Goal: Task Accomplishment & Management: Use online tool/utility

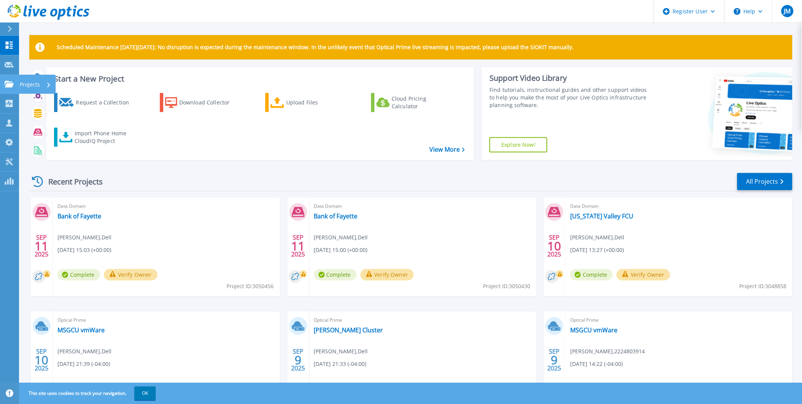
click at [16, 83] on link "Projects Projects" at bounding box center [9, 84] width 19 height 19
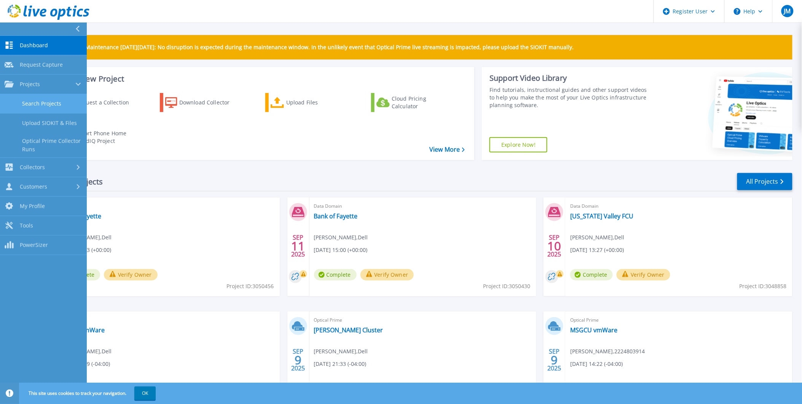
click at [55, 104] on link "Search Projects" at bounding box center [43, 103] width 87 height 19
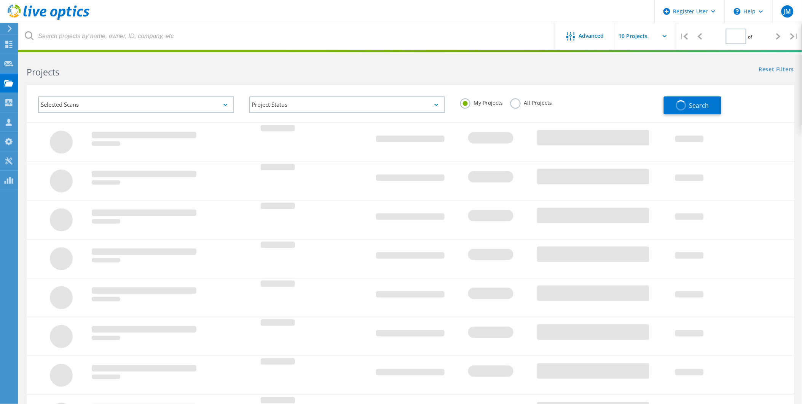
type input "1"
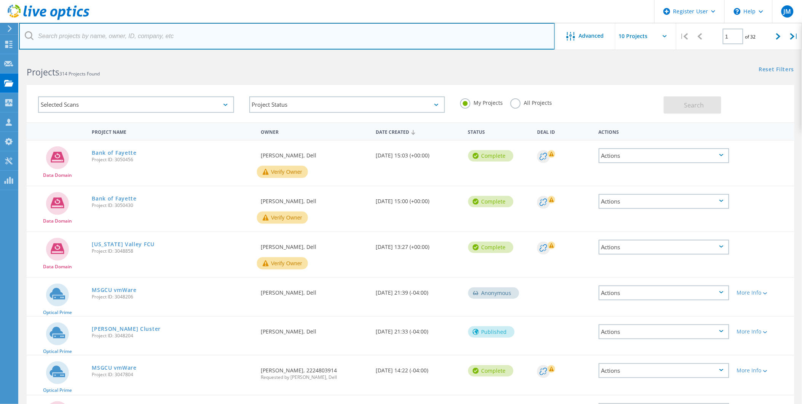
click at [140, 38] on input "text" at bounding box center [287, 36] width 536 height 27
paste input "[EMAIL_ADDRESS][DOMAIN_NAME];"
type input "[EMAIL_ADDRESS][DOMAIN_NAME];"
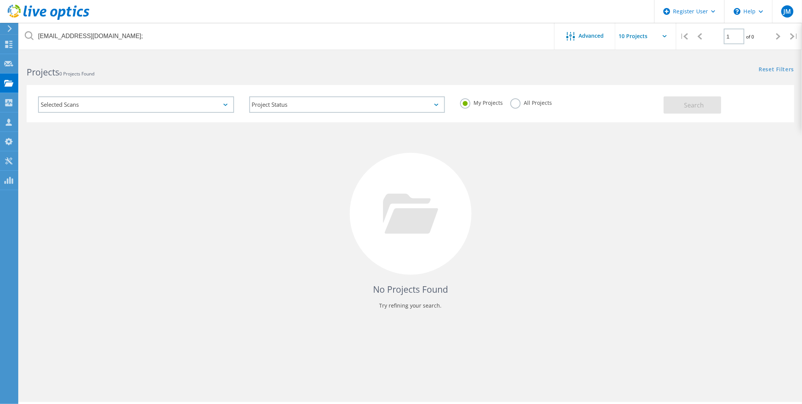
click at [513, 103] on label "All Projects" at bounding box center [530, 101] width 41 height 7
click at [0, 0] on input "All Projects" at bounding box center [0, 0] width 0 height 0
click at [671, 104] on button "Search" at bounding box center [692, 104] width 57 height 17
click at [578, 38] on div at bounding box center [572, 37] width 13 height 10
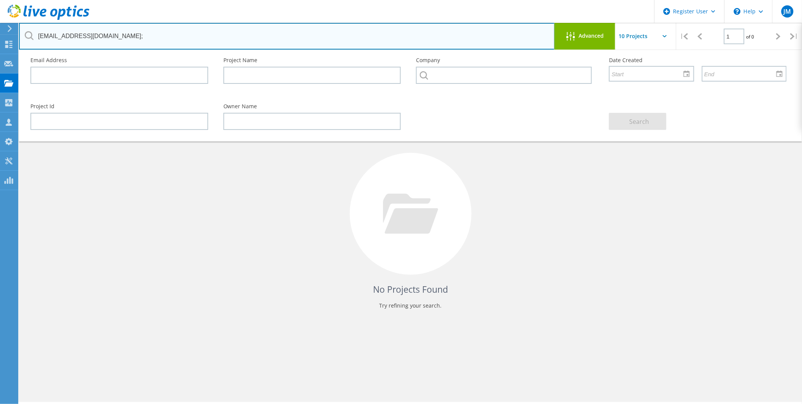
click at [131, 40] on input "[EMAIL_ADDRESS][DOMAIN_NAME];" at bounding box center [287, 36] width 536 height 27
drag, startPoint x: 118, startPoint y: 40, endPoint x: 2, endPoint y: 42, distance: 116.1
click at [2, 55] on div "Register User \n Help Explore Helpful Articles Contact Support JM Dell User [PE…" at bounding box center [401, 239] width 802 height 369
click at [79, 35] on input "[EMAIL_ADDRESS][DOMAIN_NAME];" at bounding box center [287, 36] width 536 height 27
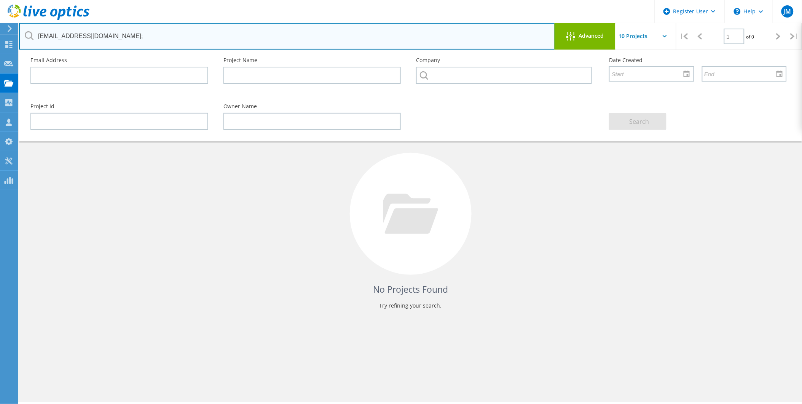
click at [79, 35] on input "[EMAIL_ADDRESS][DOMAIN_NAME];" at bounding box center [287, 36] width 536 height 27
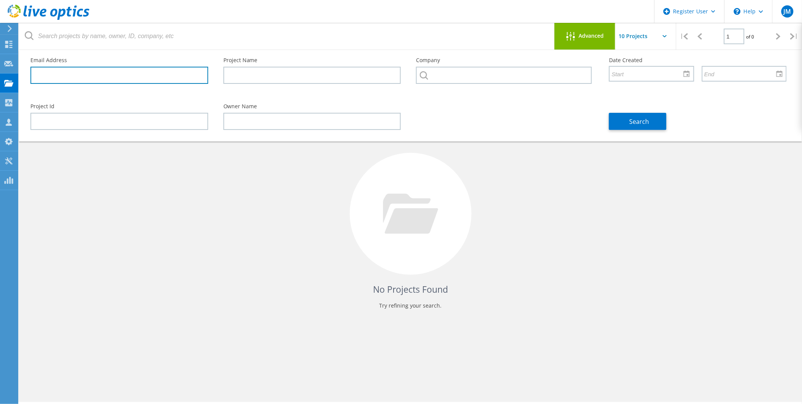
click at [70, 74] on input "text" at bounding box center [119, 75] width 178 height 17
paste input "[EMAIL_ADDRESS][DOMAIN_NAME];"
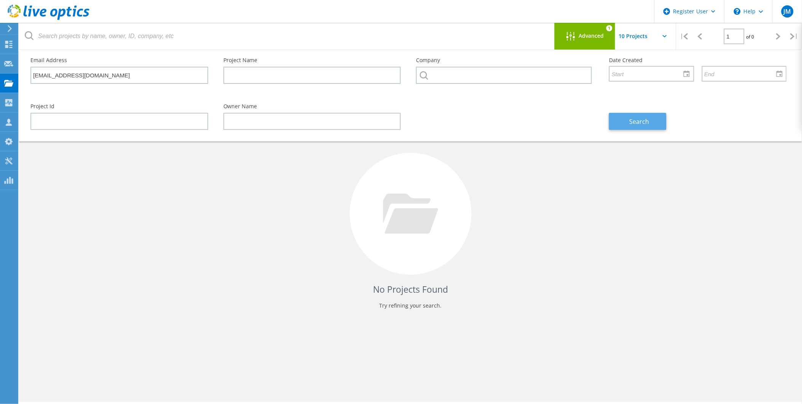
click at [633, 121] on span "Search" at bounding box center [640, 121] width 20 height 8
click at [74, 62] on label "Email Address" at bounding box center [119, 59] width 178 height 5
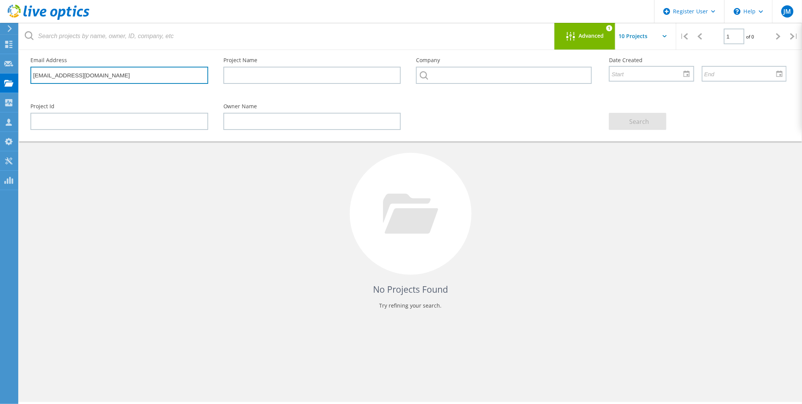
click at [83, 73] on input "[EMAIL_ADDRESS][DOMAIN_NAME]" at bounding box center [119, 75] width 178 height 17
paste input "[EMAIL_ADDRESS][DOMAIN_NAME];"
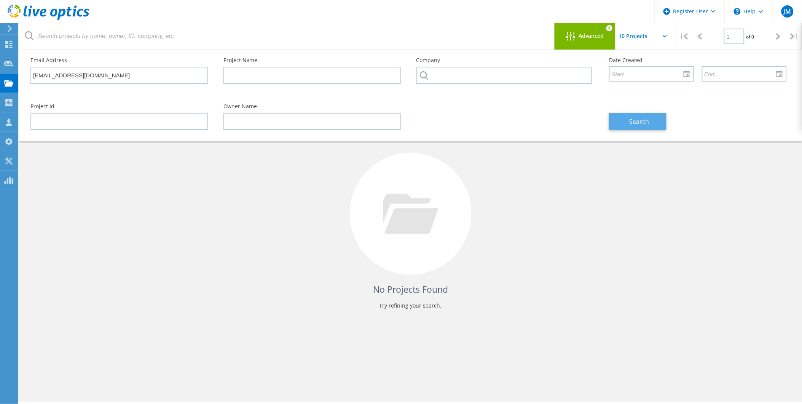
click at [632, 125] on button "Search" at bounding box center [637, 121] width 57 height 17
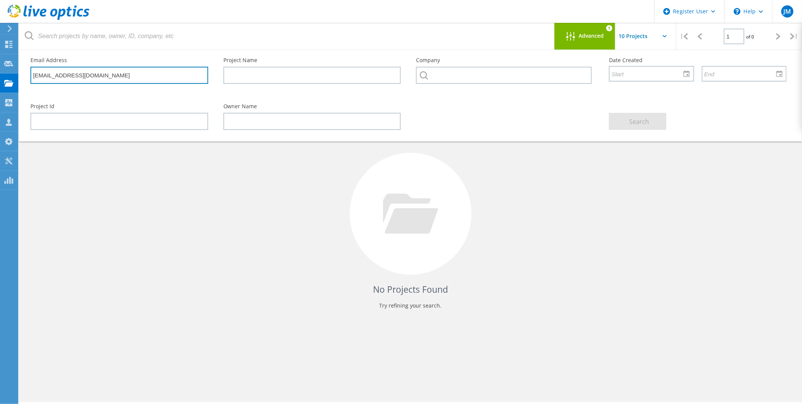
click at [75, 71] on input "[EMAIL_ADDRESS][DOMAIN_NAME]" at bounding box center [119, 75] width 178 height 17
paste input "[EMAIL_ADDRESS][DOMAIN_NAME];"
type input "[EMAIL_ADDRESS][DOMAIN_NAME]"
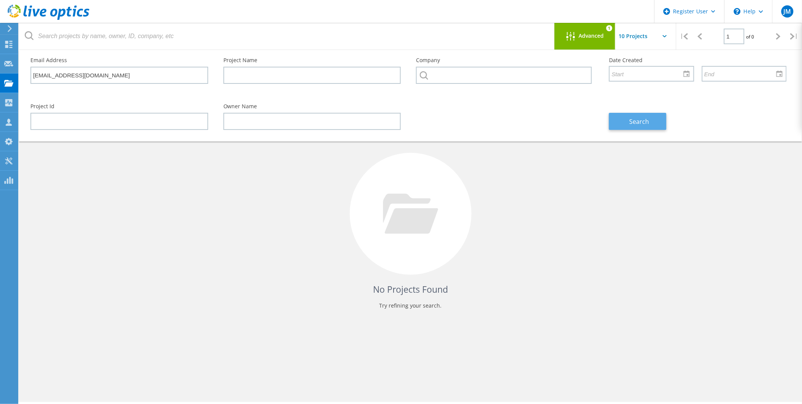
click at [630, 127] on button "Search" at bounding box center [637, 121] width 57 height 17
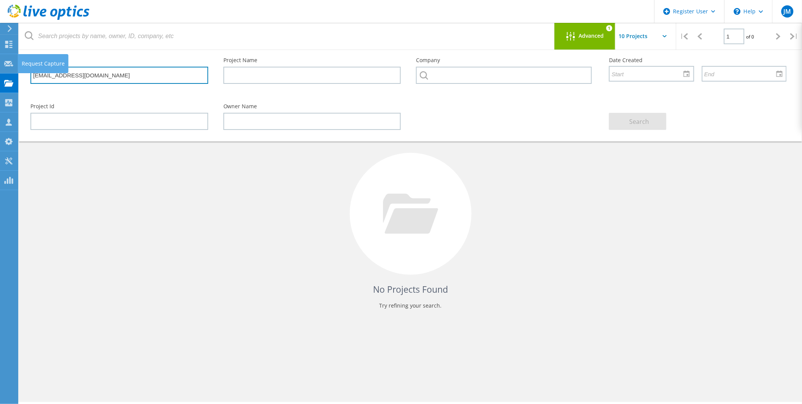
drag, startPoint x: 93, startPoint y: 75, endPoint x: 18, endPoint y: 71, distance: 74.7
click at [18, 71] on div "Register User \n Help Explore Helpful Articles Contact Support JM Dell User [PE…" at bounding box center [401, 239] width 802 height 369
